Goal: Task Accomplishment & Management: Complete application form

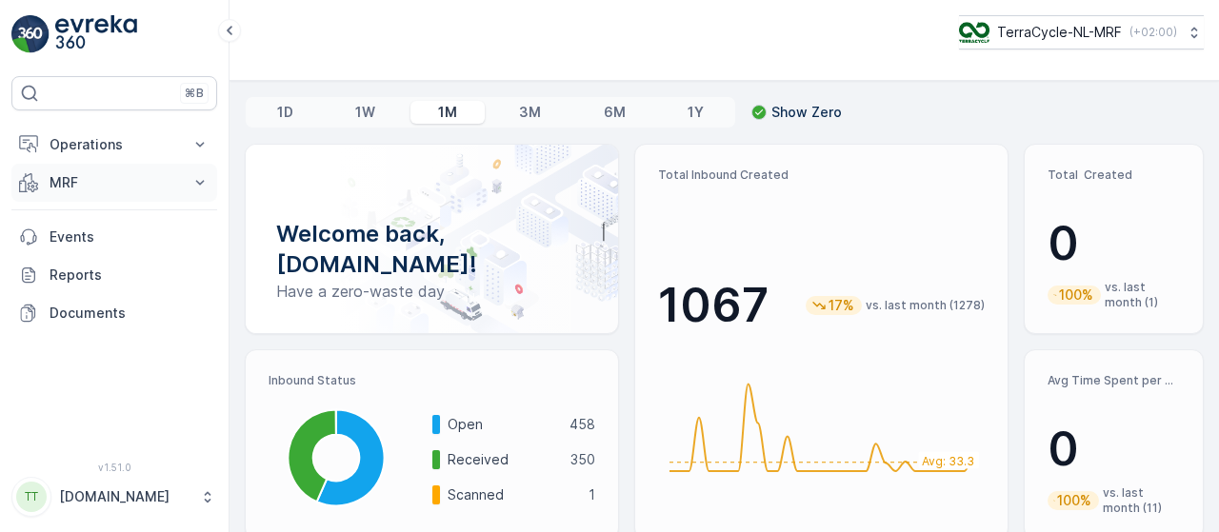
click at [202, 177] on icon at bounding box center [199, 182] width 19 height 19
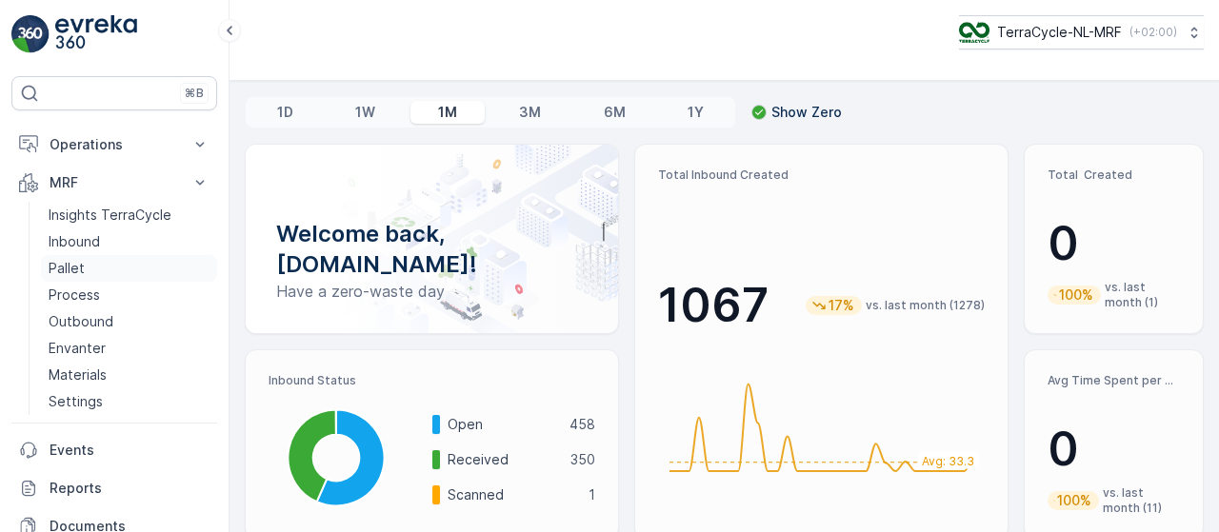
click at [101, 270] on link "Pallet" at bounding box center [129, 268] width 176 height 27
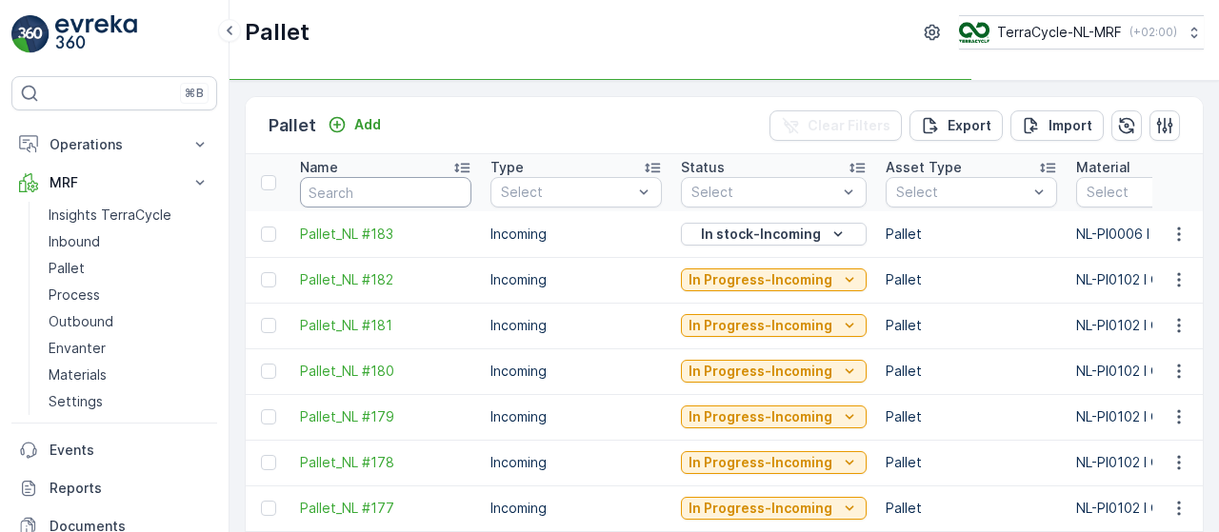
click at [392, 192] on input "text" at bounding box center [385, 192] width 171 height 30
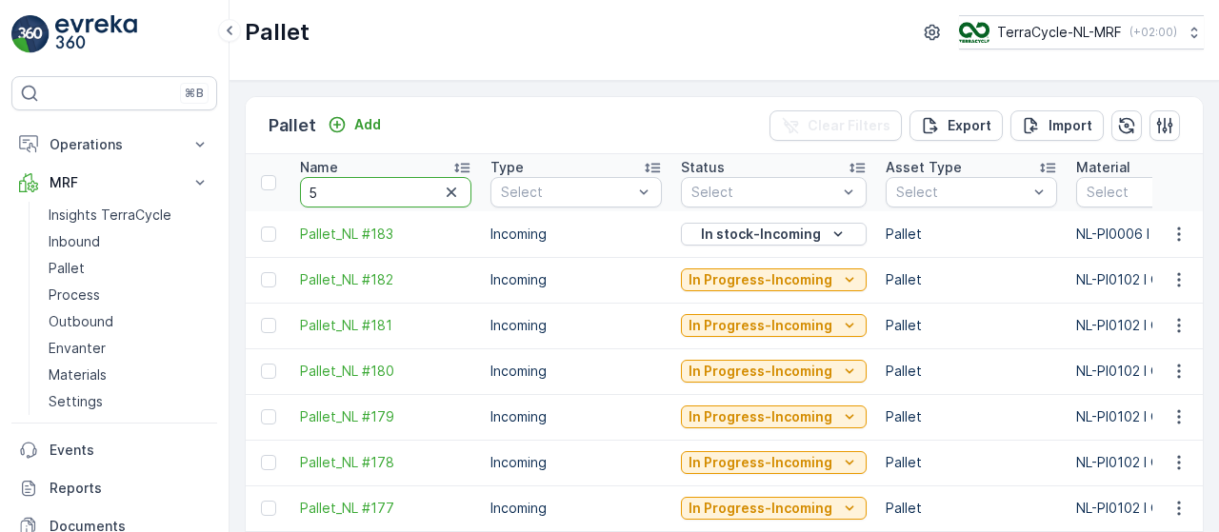
type input "50"
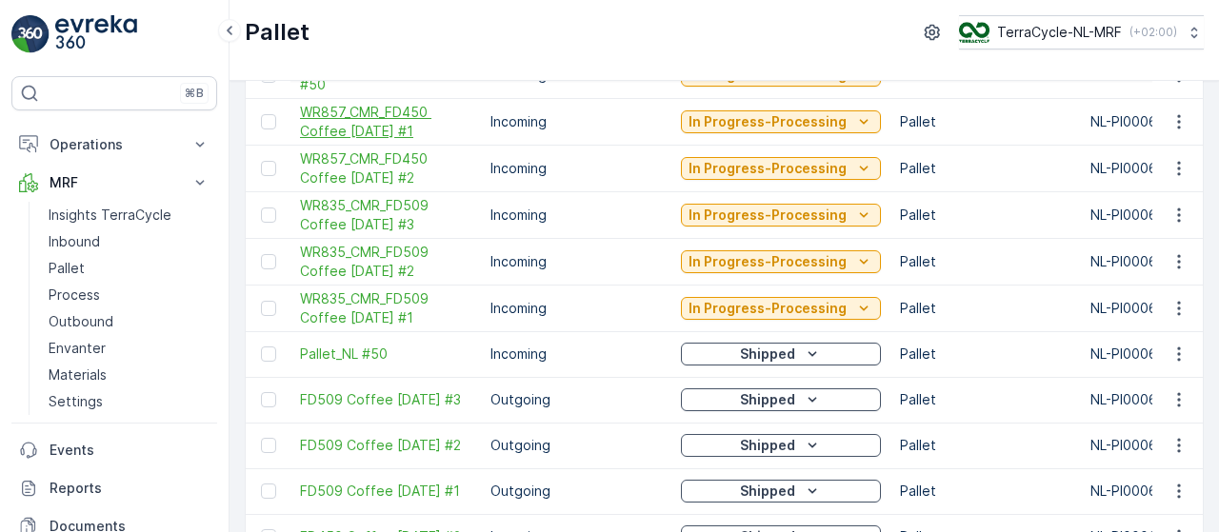
scroll to position [355, 0]
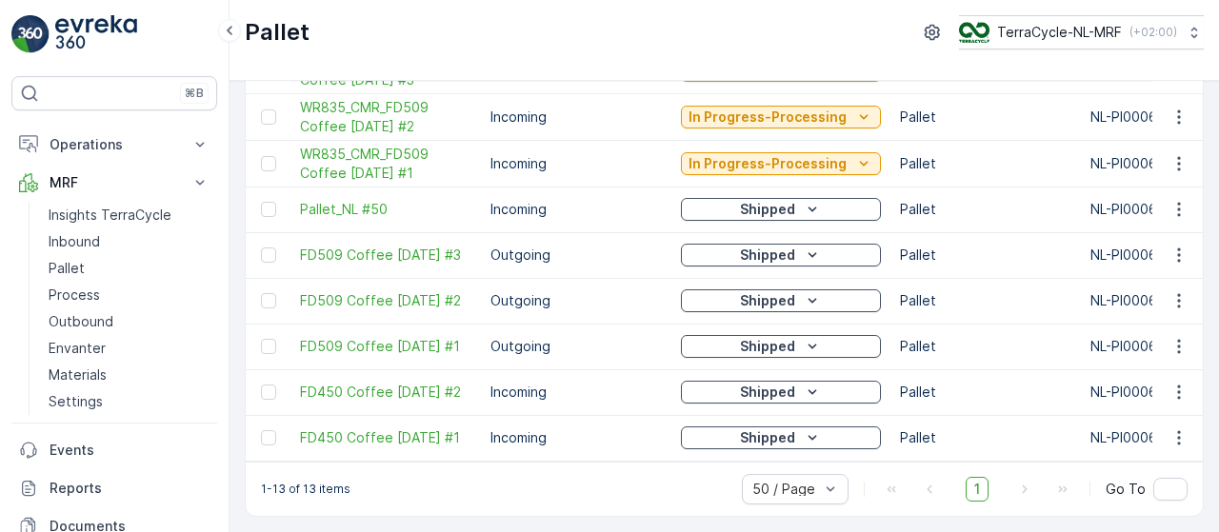
click at [795, 202] on div "Shipped" at bounding box center [781, 209] width 185 height 19
click at [368, 200] on span "Pallet_NL #50" at bounding box center [385, 209] width 171 height 19
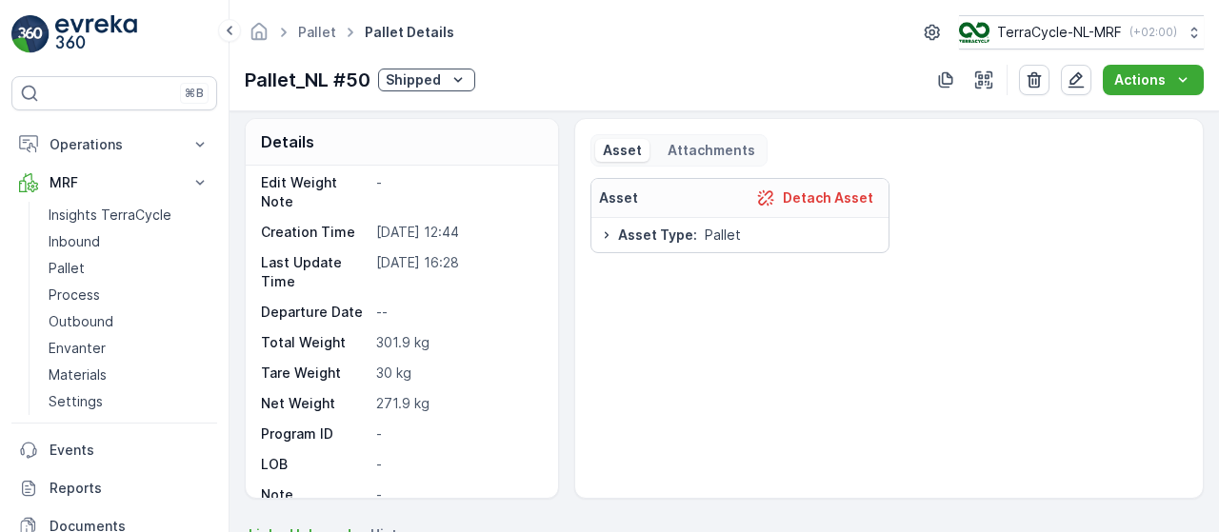
scroll to position [10, 0]
click at [97, 270] on link "Pallet" at bounding box center [129, 268] width 176 height 27
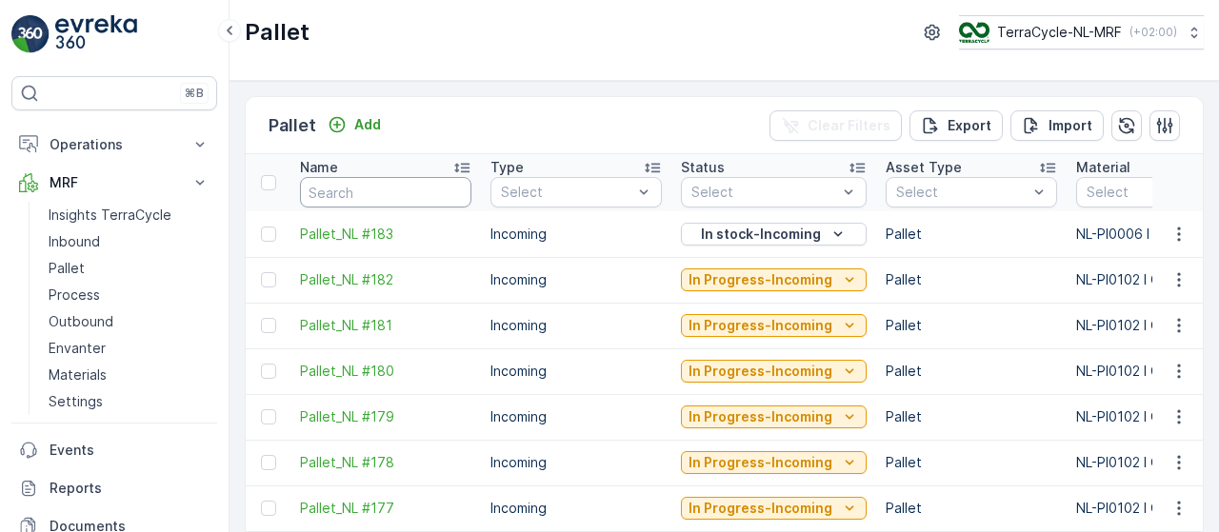
click at [379, 189] on input "text" at bounding box center [385, 192] width 171 height 30
type input "#50"
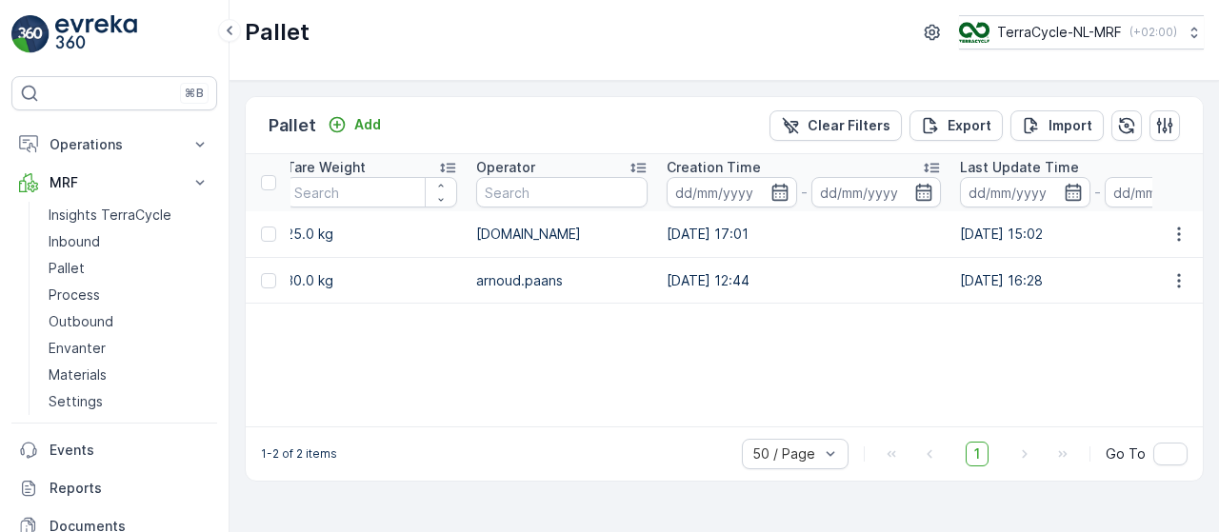
scroll to position [0, 1769]
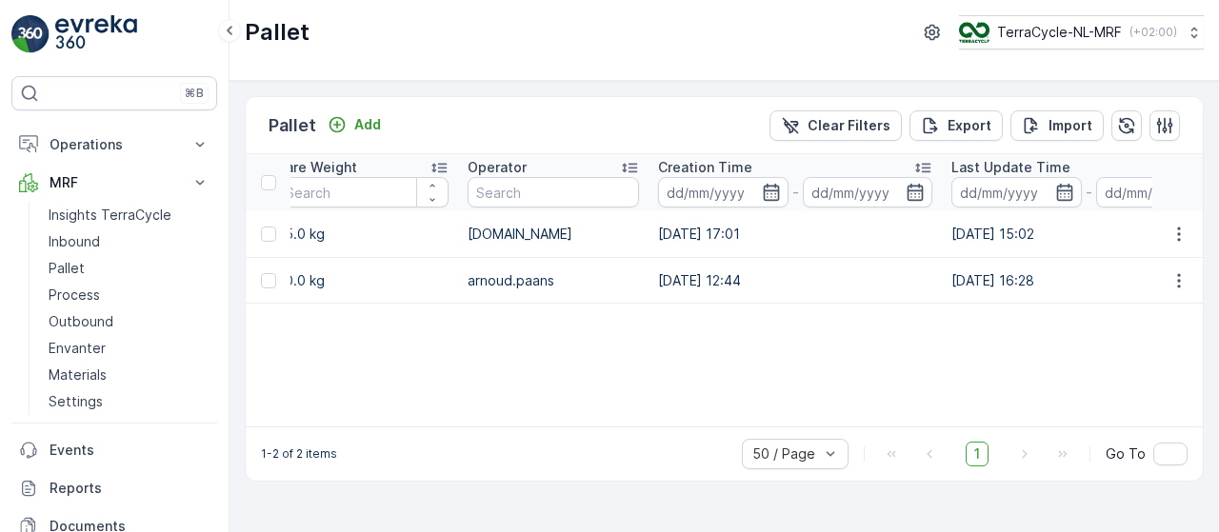
click at [958, 235] on td "[DATE] 15:02" at bounding box center [1088, 234] width 293 height 47
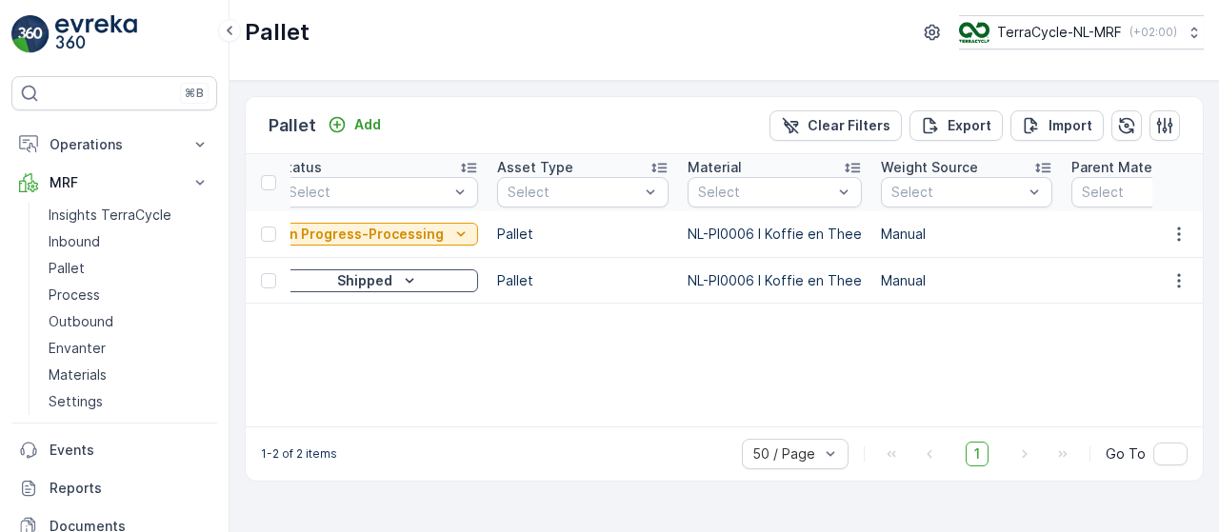
scroll to position [0, 0]
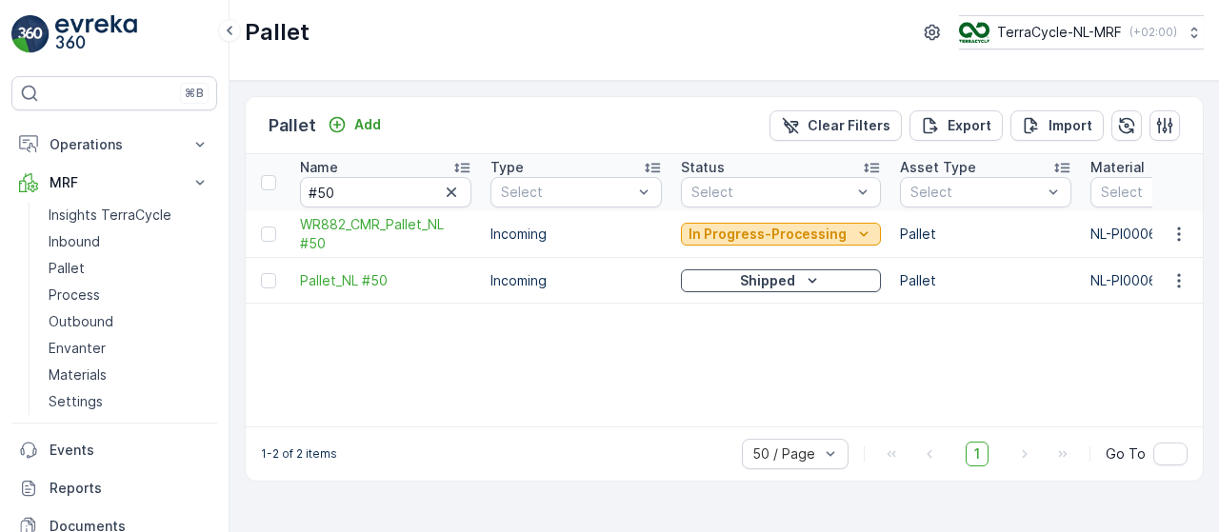
click at [752, 231] on p "In Progress-Processing" at bounding box center [768, 234] width 158 height 19
click at [586, 230] on p "Incoming" at bounding box center [575, 234] width 171 height 19
click at [838, 243] on button "In Progress-Processing" at bounding box center [781, 234] width 200 height 23
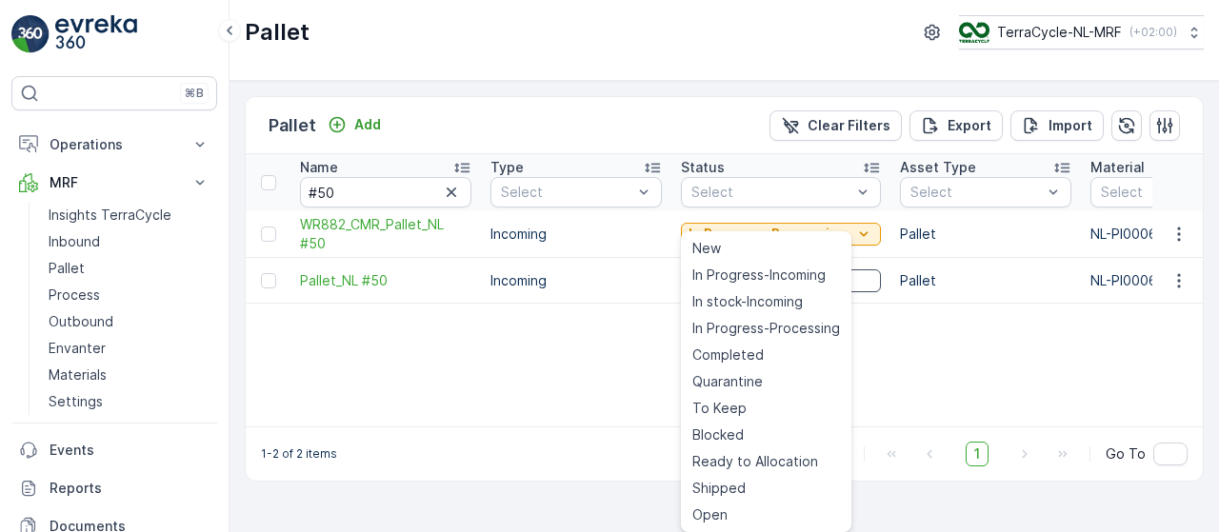
click at [528, 280] on p "Incoming" at bounding box center [575, 280] width 171 height 19
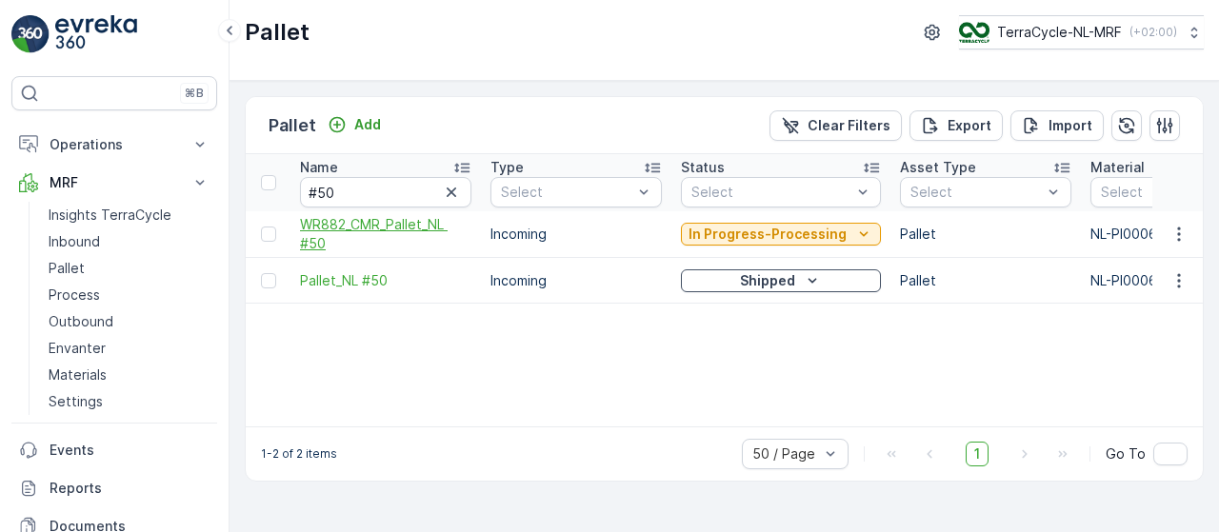
click at [394, 221] on span "WR882_CMR_Pallet_NL #50" at bounding box center [385, 234] width 171 height 38
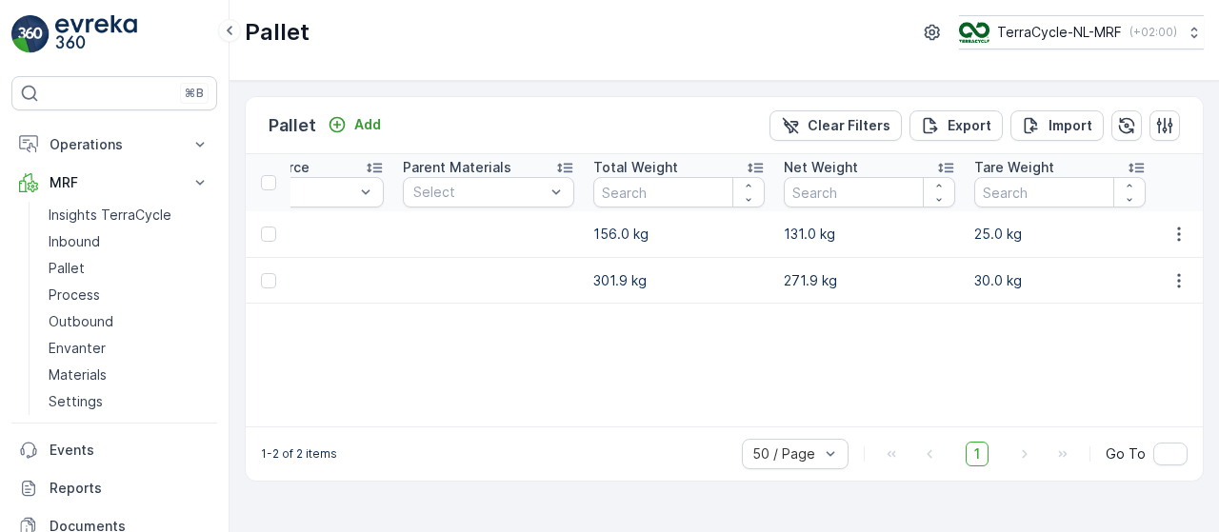
scroll to position [0, 1072]
drag, startPoint x: 554, startPoint y: 278, endPoint x: 1032, endPoint y: 270, distance: 478.2
click at [1032, 270] on tr "Pallet_NL #50 Incoming Shipped Pallet NL-PI0006 I Koffie en Thee Manual 301.9 k…" at bounding box center [958, 281] width 3571 height 46
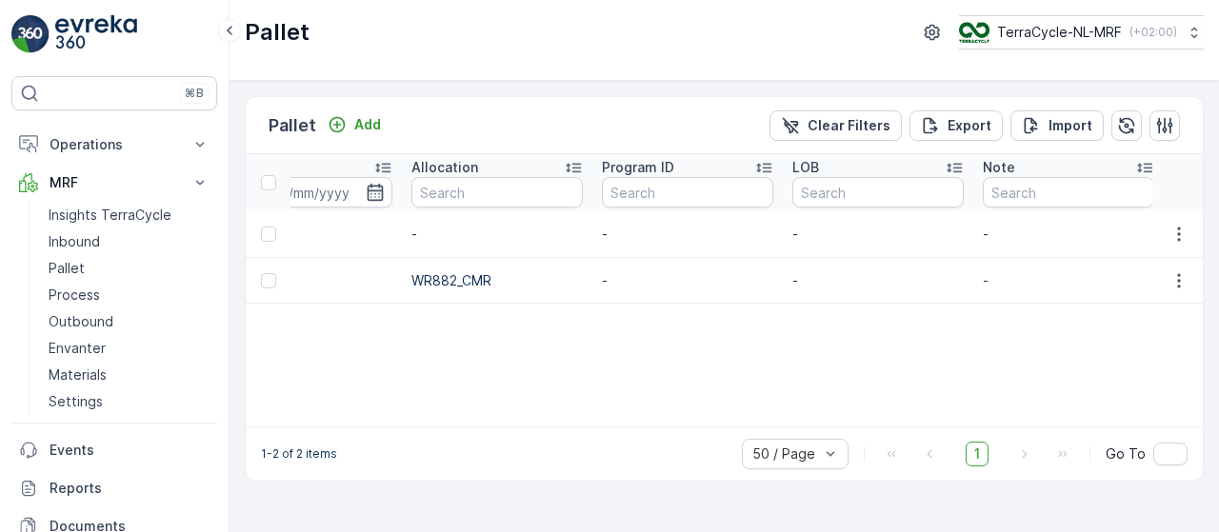
scroll to position [0, 2602]
click at [1186, 230] on icon "button" at bounding box center [1179, 234] width 19 height 19
click at [953, 371] on div "Name #50 Type Select Status Select Asset Type Select Material Select Weight Sou…" at bounding box center [724, 290] width 957 height 272
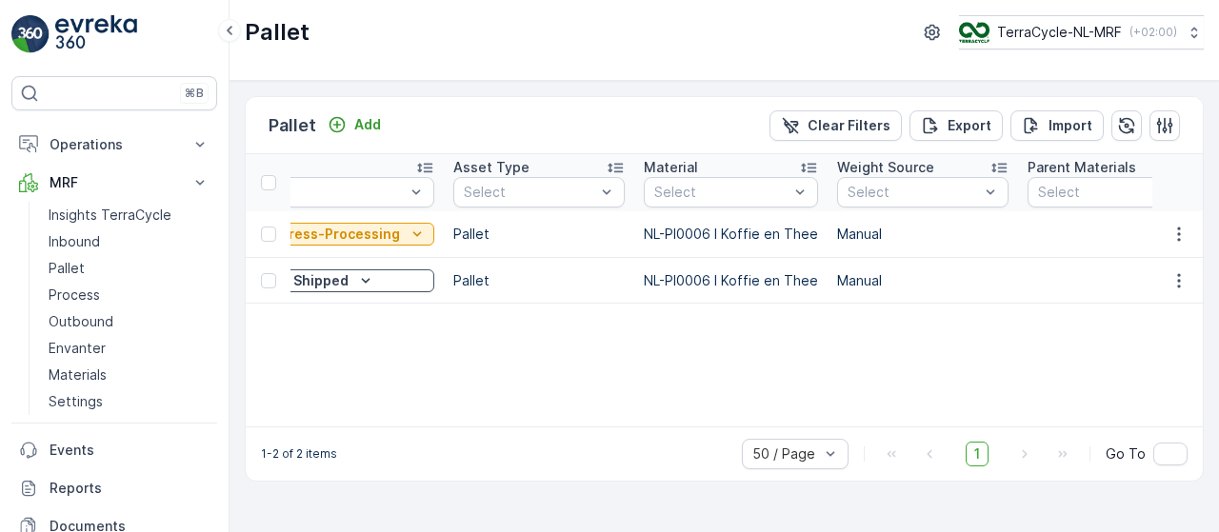
scroll to position [0, 0]
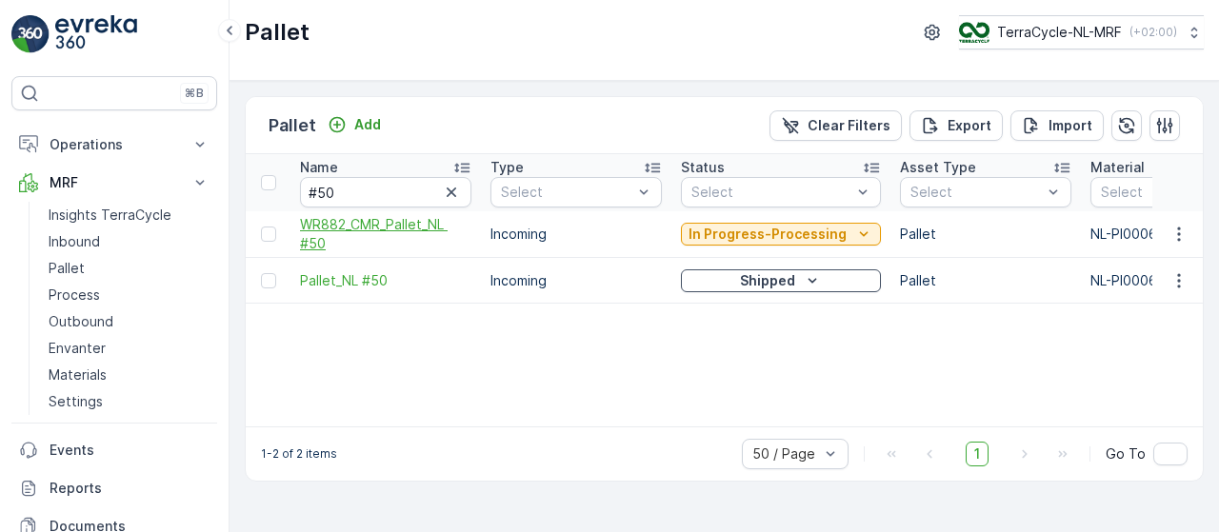
click at [373, 221] on span "WR882_CMR_Pallet_NL #50" at bounding box center [385, 234] width 171 height 38
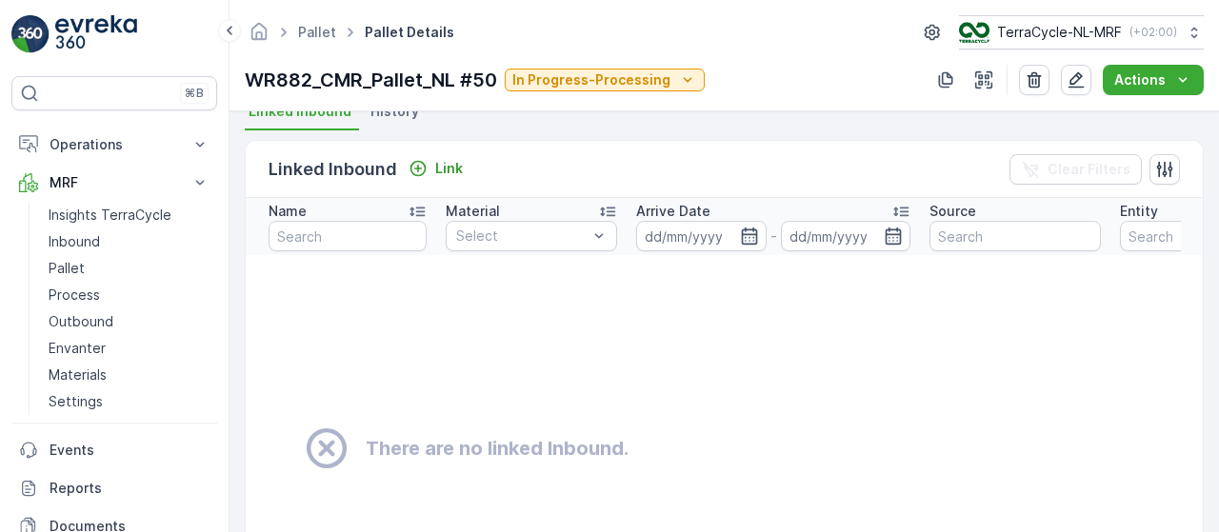
scroll to position [431, 0]
click at [1078, 85] on icon "button" at bounding box center [1076, 79] width 19 height 19
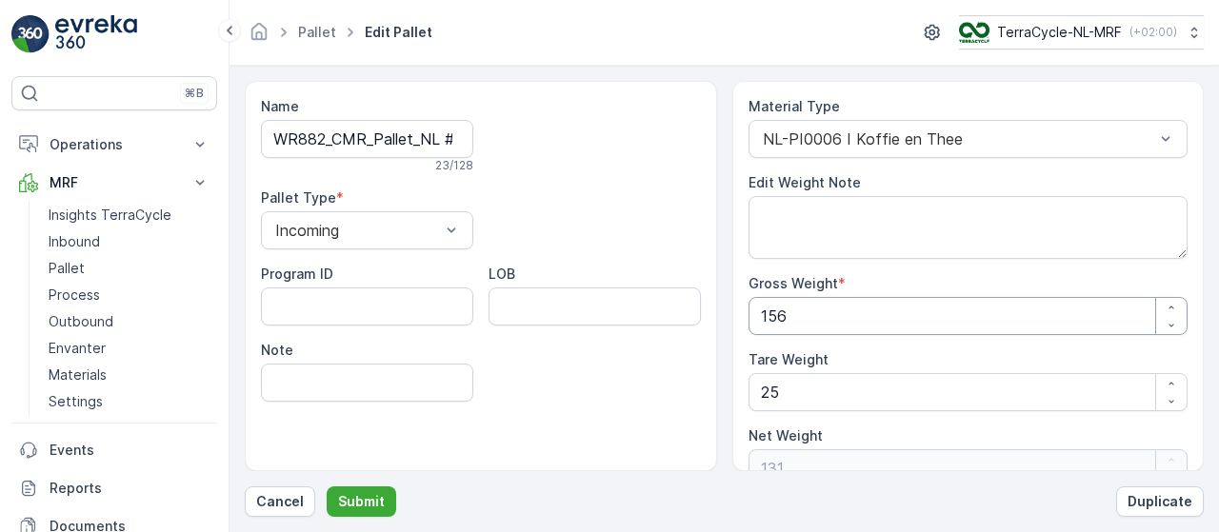
click at [836, 313] on Weight "156" at bounding box center [969, 316] width 440 height 38
type Weight "15"
type Weight "-10"
type Weight "1"
type Weight "-24"
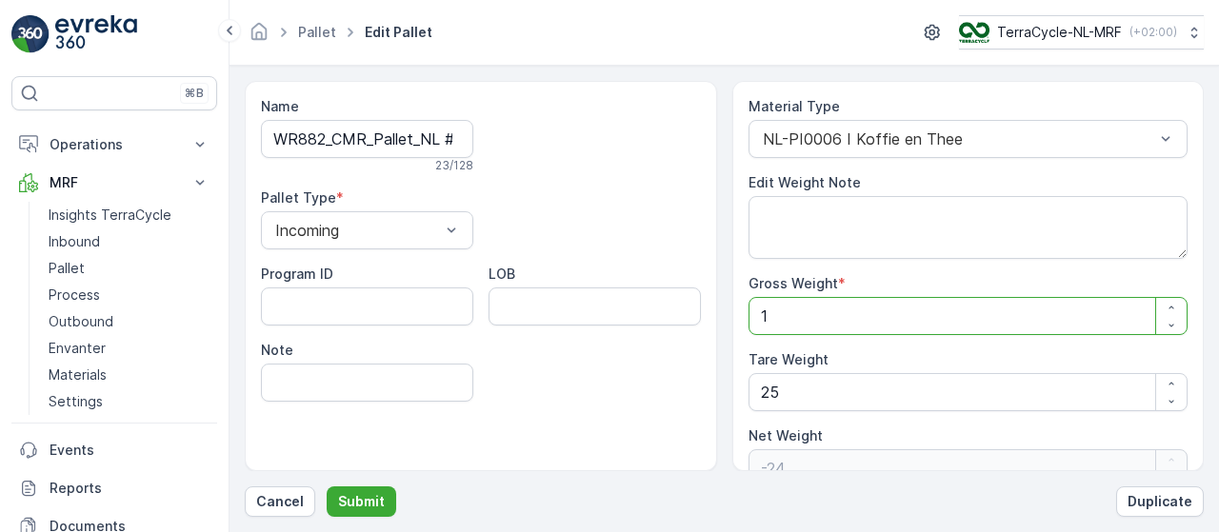
type Weight "0"
type Weight "3"
type Weight "-22"
type Weight "30"
type Weight "5"
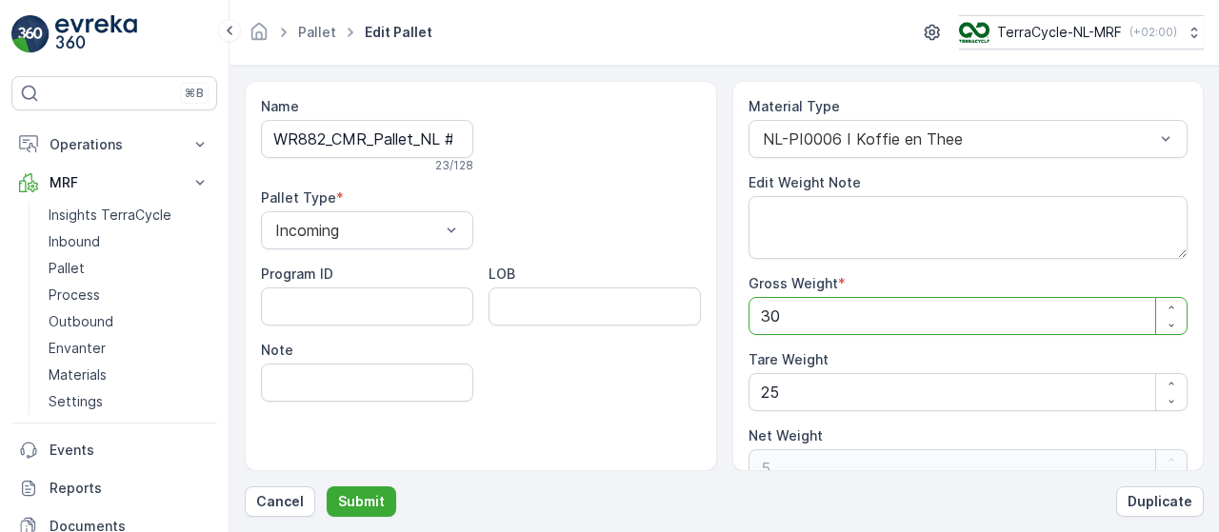
type Weight "301"
type Weight "276"
type Weight "301.9"
type Weight "276.9"
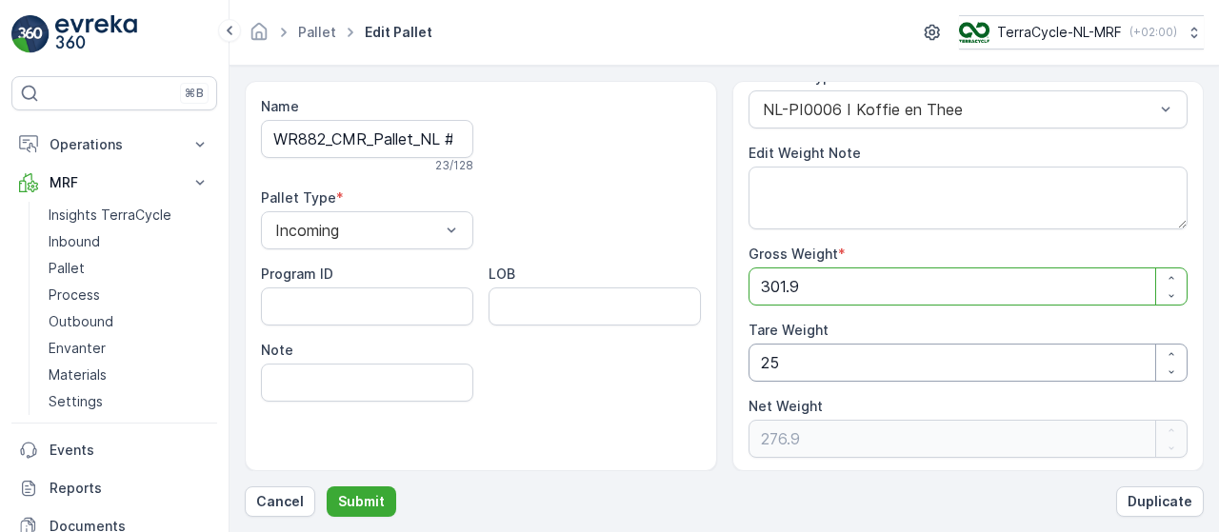
type Weight "301.9"
click at [798, 356] on Weight "25" at bounding box center [969, 363] width 440 height 38
type Weight "2"
type Weight "299.9"
type Weight "0"
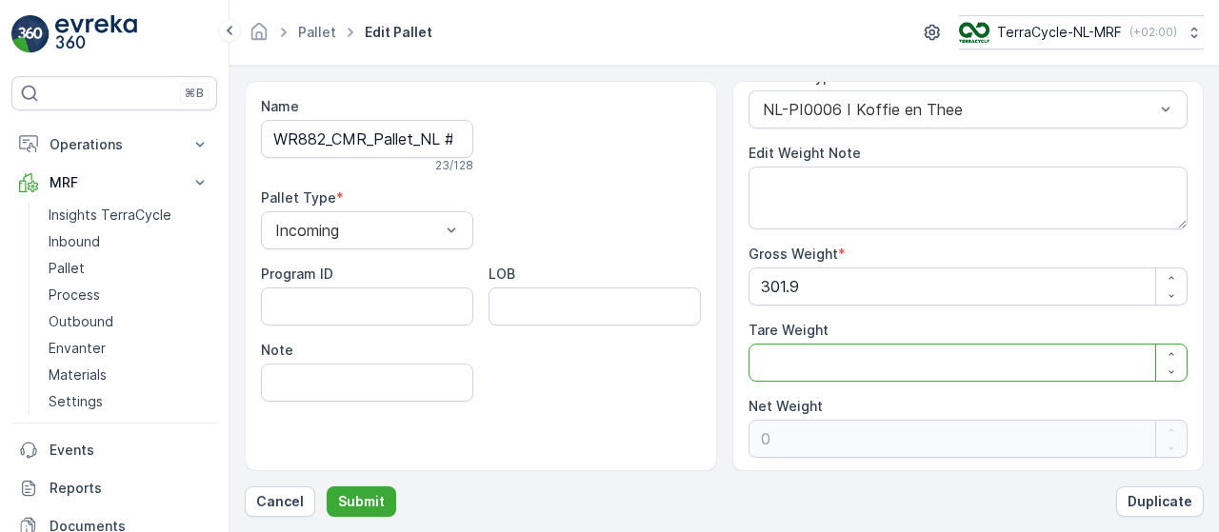
type Weight "3"
type Weight "298.9"
type Weight "30"
type Weight "271.9"
type Weight "30"
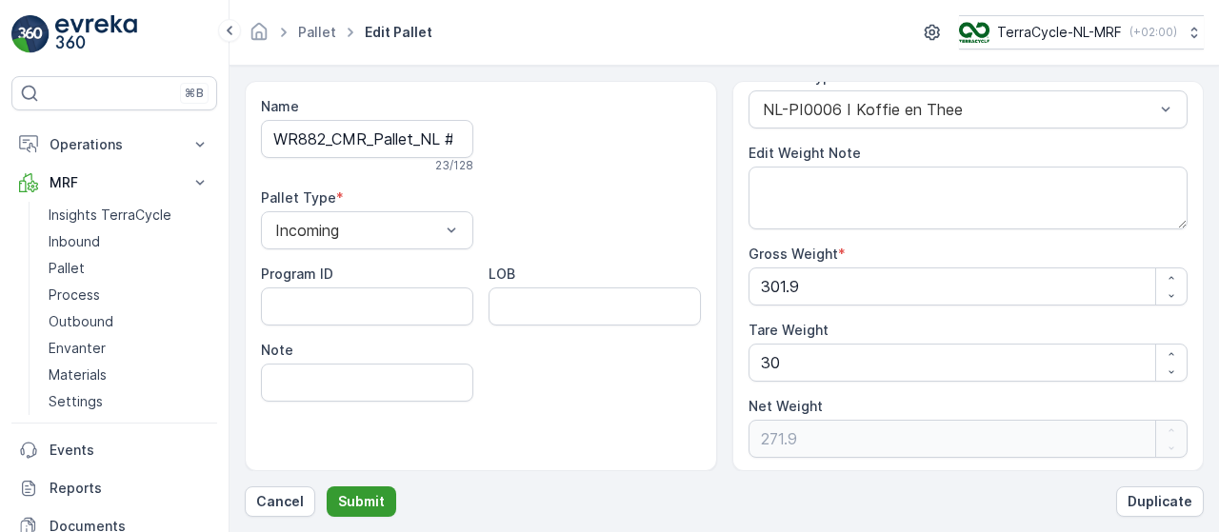
click at [371, 501] on p "Submit" at bounding box center [361, 501] width 47 height 19
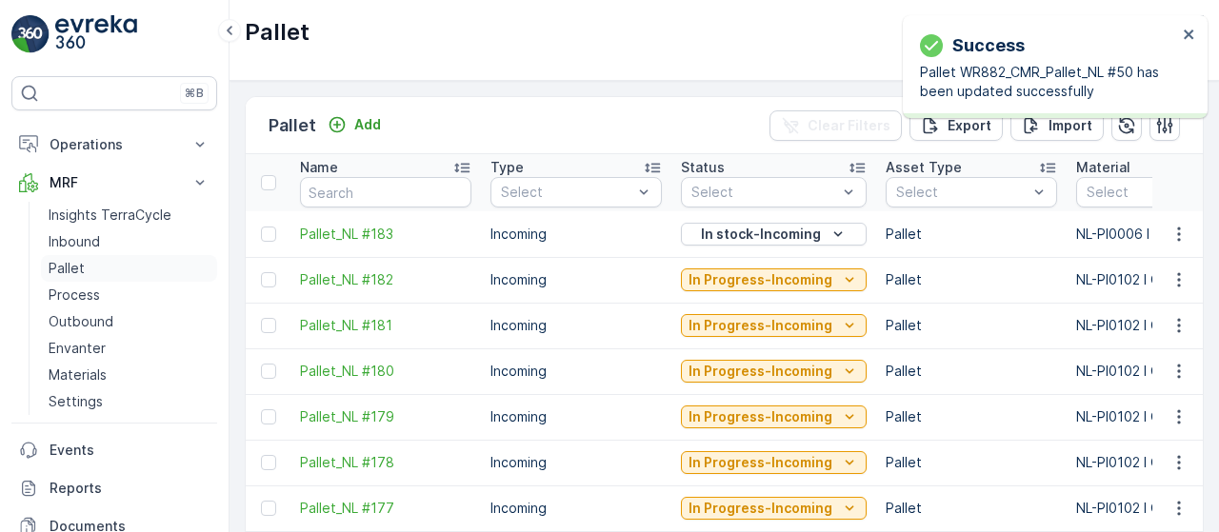
click at [92, 262] on link "Pallet" at bounding box center [129, 268] width 176 height 27
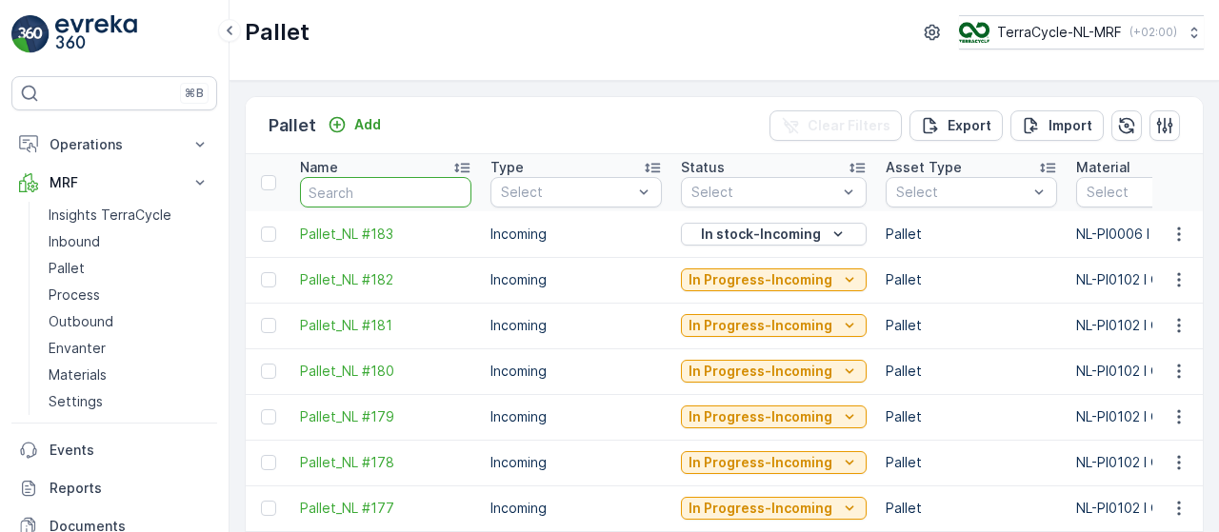
click at [356, 189] on input "text" at bounding box center [385, 192] width 171 height 30
type input "50"
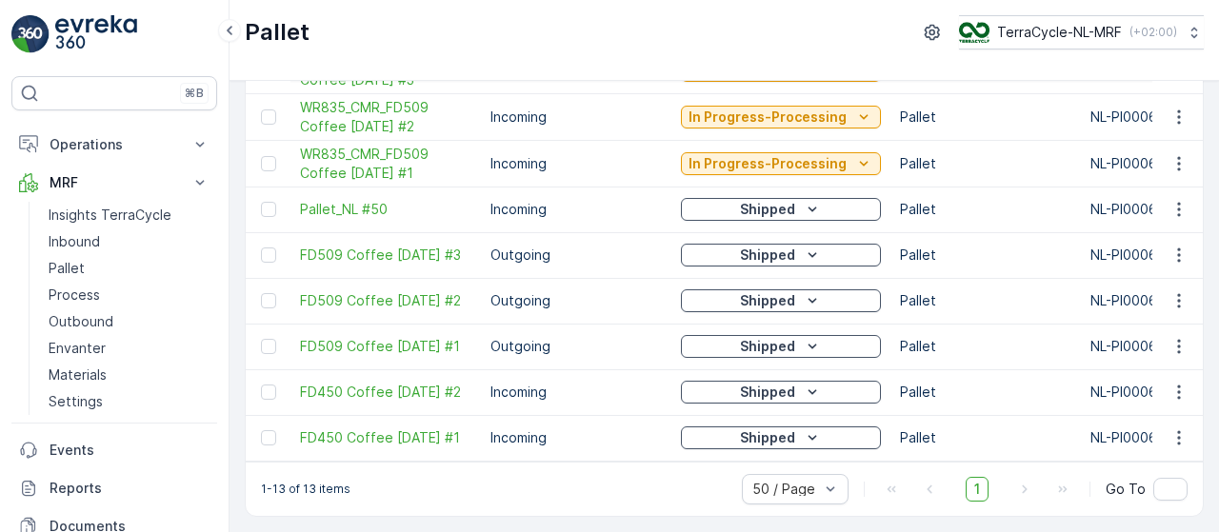
scroll to position [354, 0]
click at [383, 200] on span "Pallet_NL #50" at bounding box center [385, 209] width 171 height 19
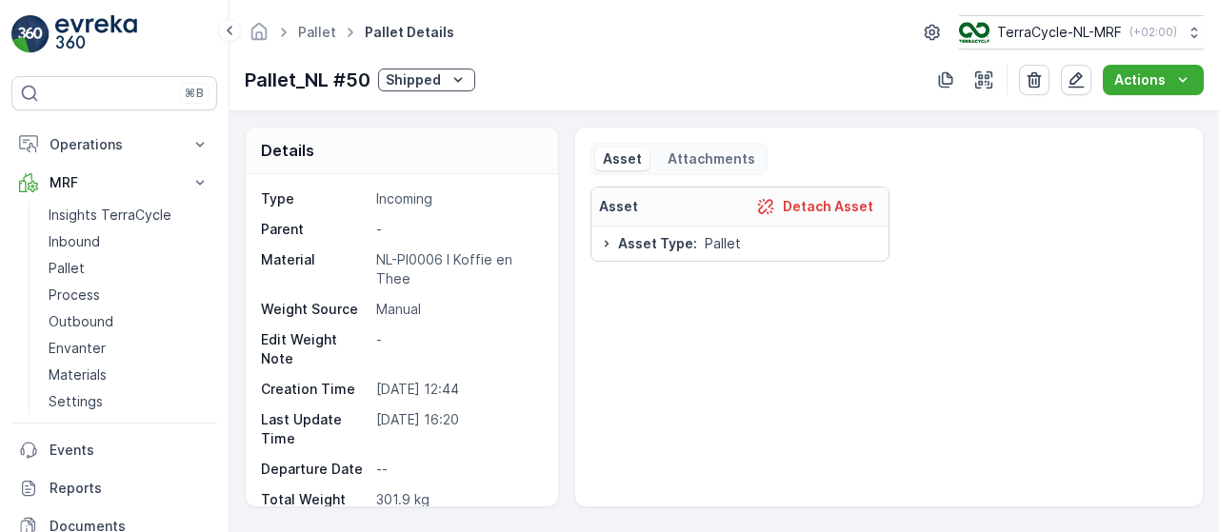
click at [440, 75] on div "Shipped" at bounding box center [427, 79] width 82 height 19
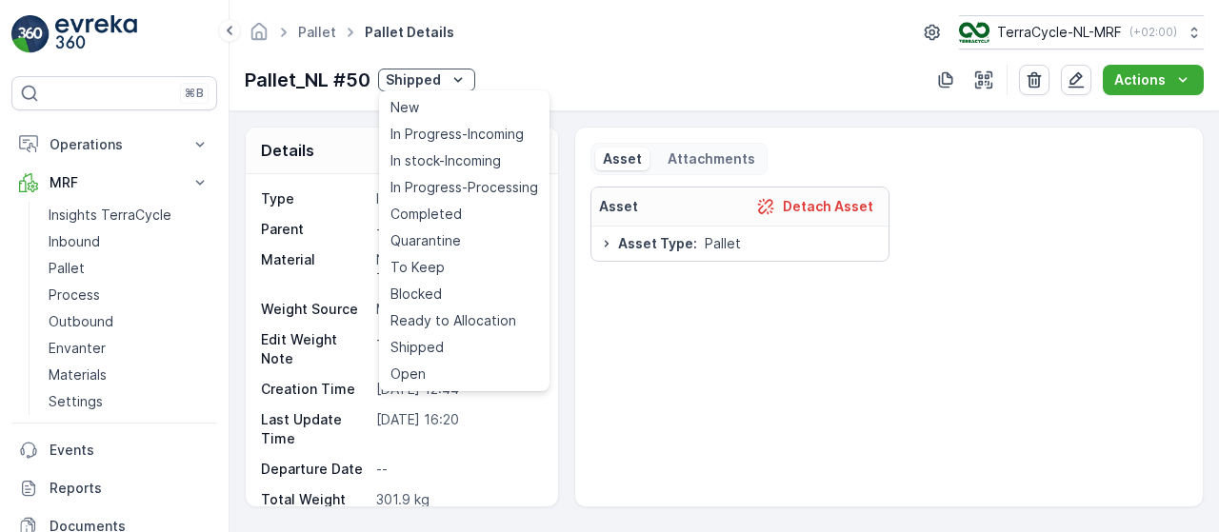
click at [610, 67] on div "Pallet_NL #50 Shipped Actions" at bounding box center [724, 80] width 959 height 30
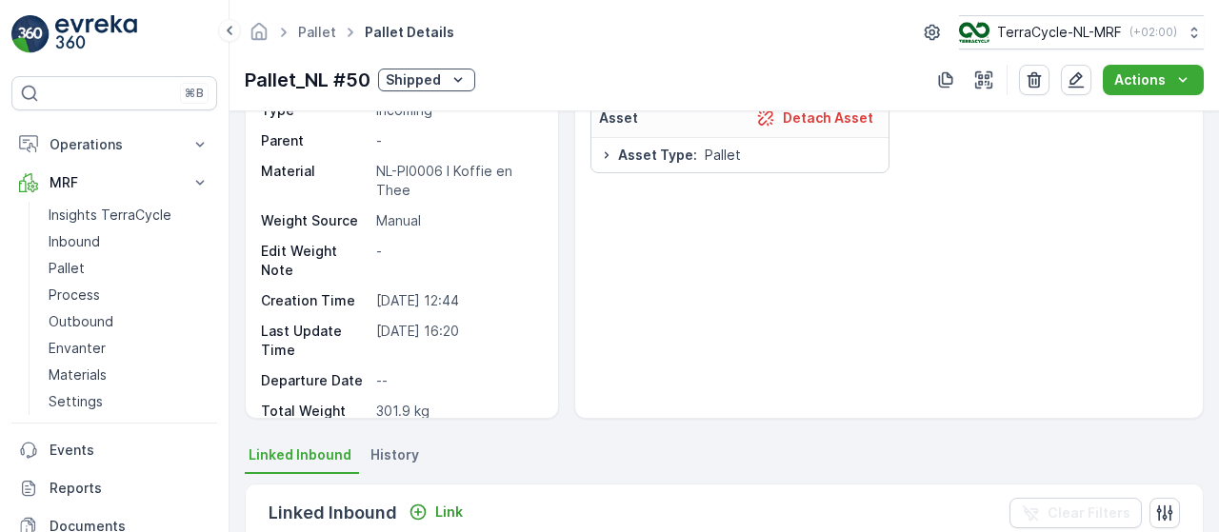
scroll to position [150, 0]
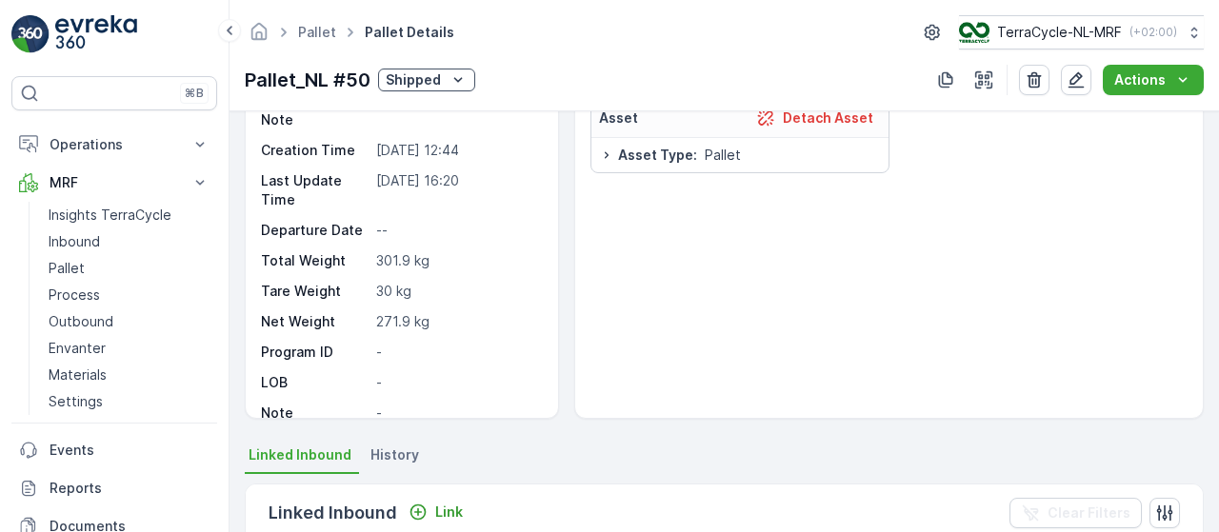
click at [436, 75] on p "Shipped" at bounding box center [413, 79] width 55 height 19
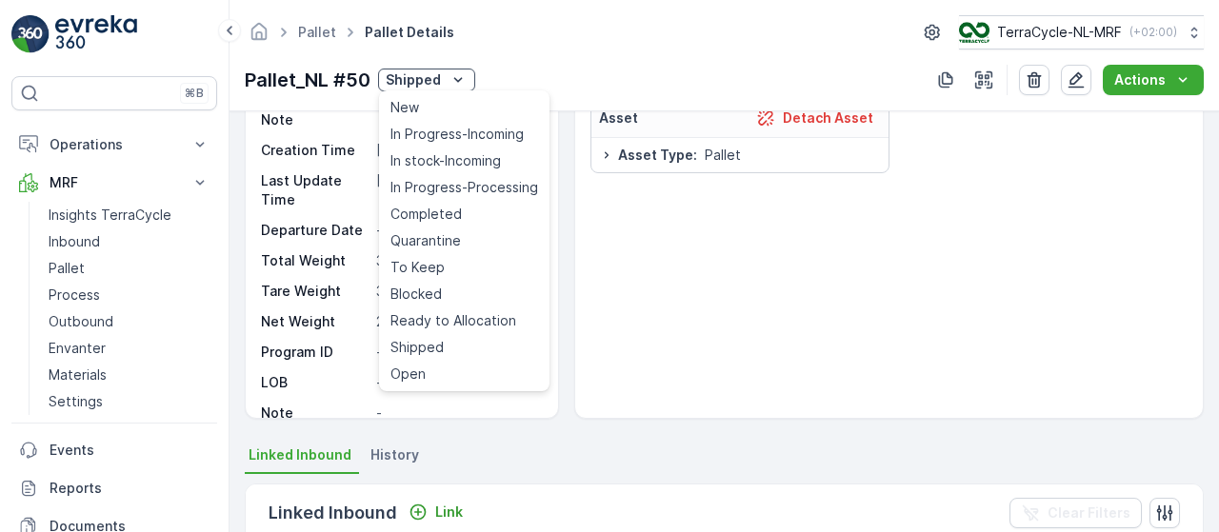
click at [672, 290] on div "Asset Detach Asset Asset Type : Pallet" at bounding box center [888, 250] width 597 height 305
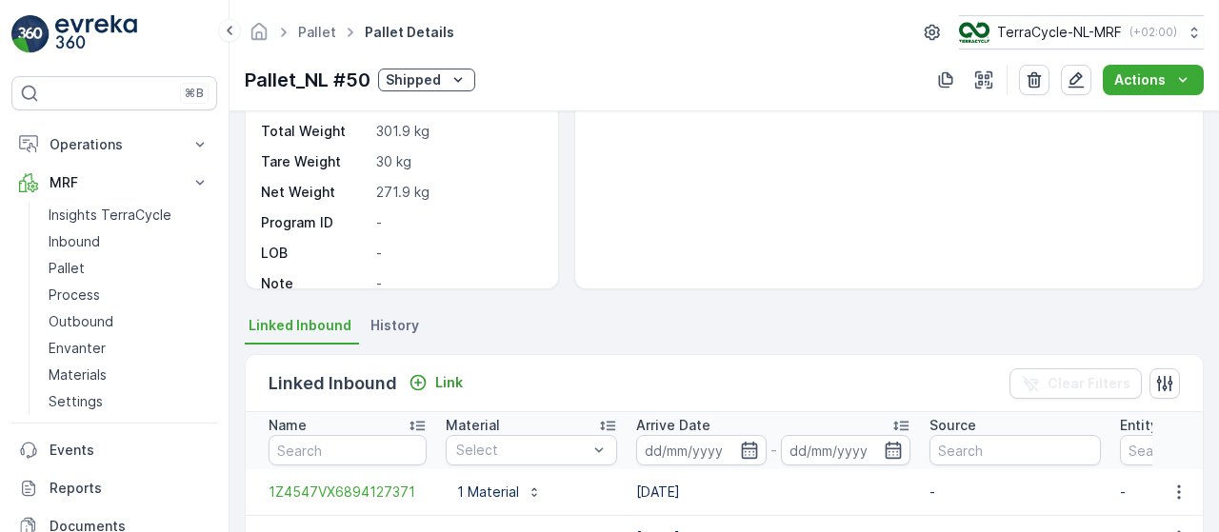
scroll to position [0, 0]
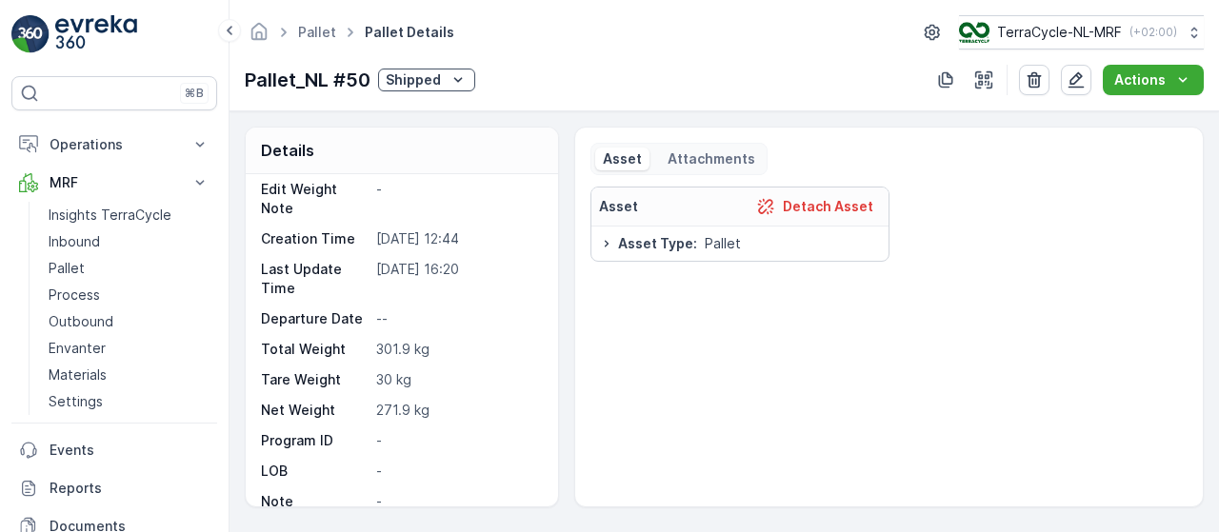
click at [442, 88] on div "Shipped" at bounding box center [427, 79] width 82 height 19
